Goal: Check status: Check status

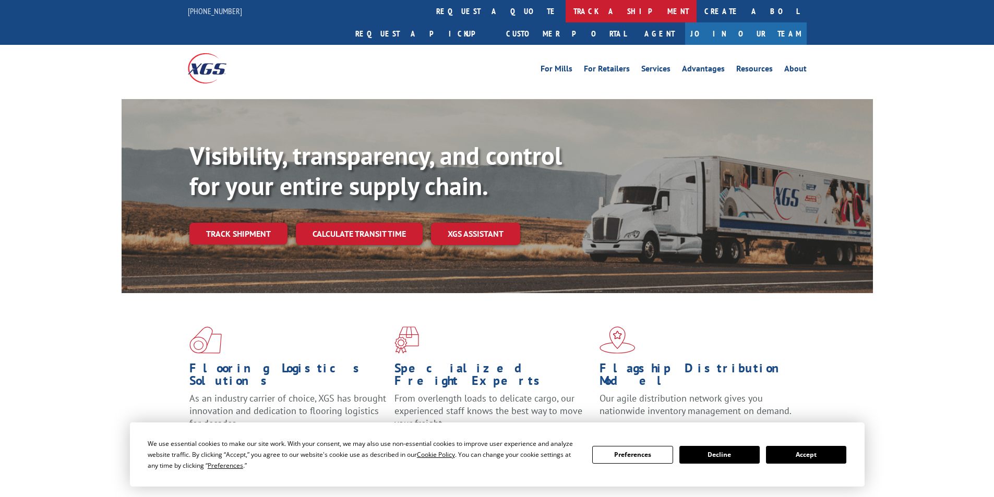
click at [566, 14] on link "track a shipment" at bounding box center [631, 11] width 131 height 22
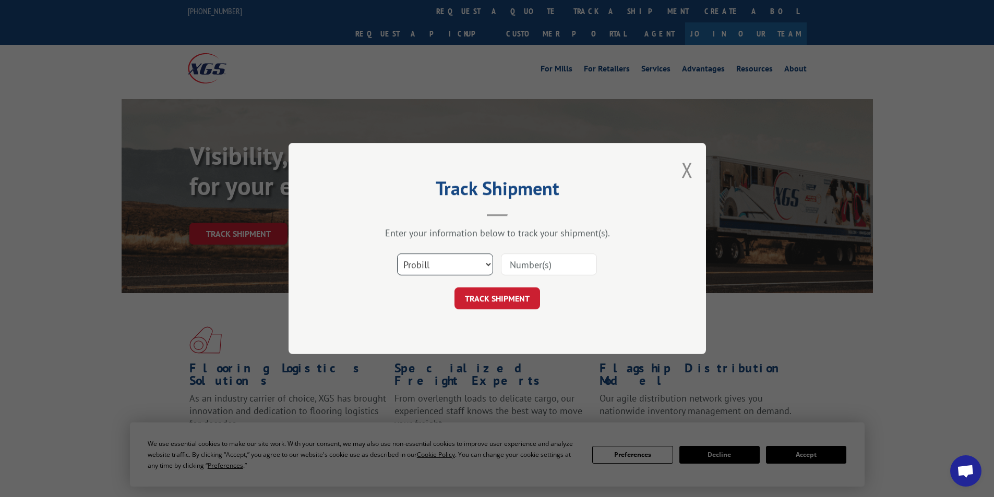
click at [454, 267] on select "Select category... Probill BOL PO" at bounding box center [445, 265] width 96 height 22
select select "bol"
click at [397, 254] on select "Select category... Probill BOL PO" at bounding box center [445, 265] width 96 height 22
click at [532, 264] on input at bounding box center [549, 265] width 96 height 22
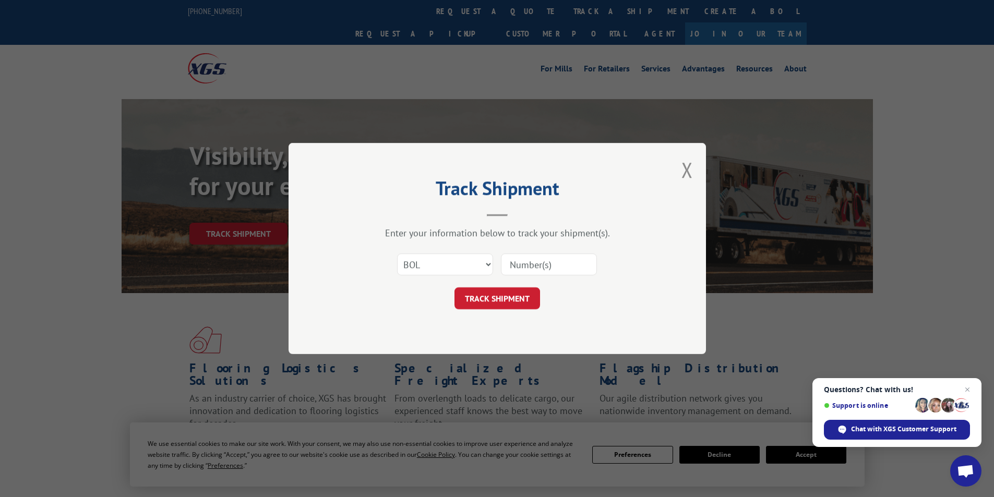
paste input "7075581"
type input "7075581"
click at [519, 302] on button "TRACK SHIPMENT" at bounding box center [497, 299] width 86 height 22
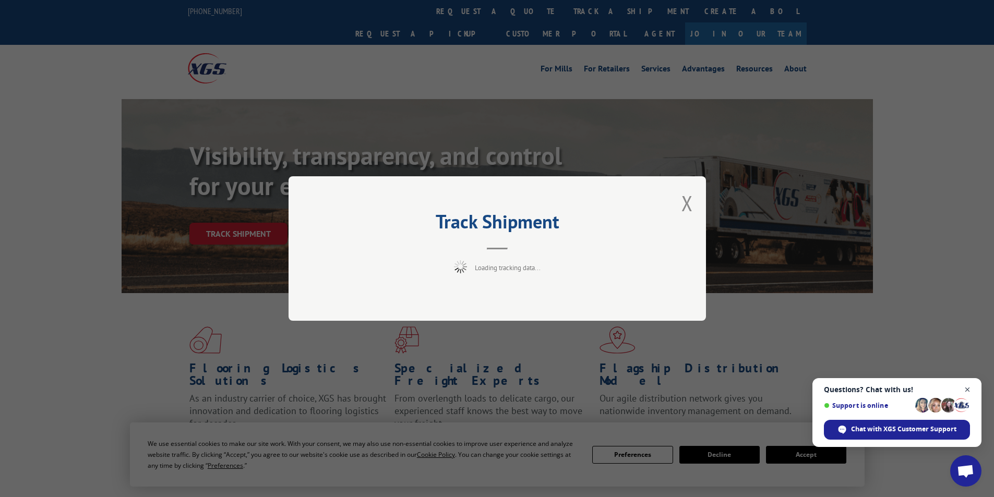
click at [971, 390] on span "Close chat" at bounding box center [967, 390] width 13 height 13
